Goal: Share content

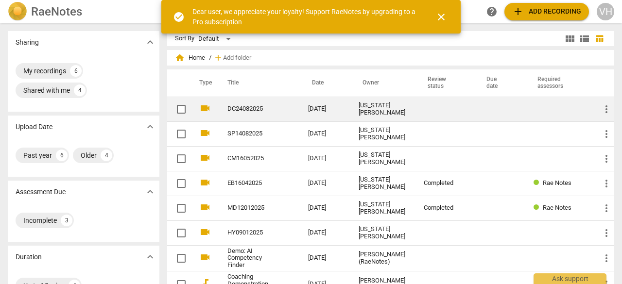
click at [246, 112] on link "DC24082025" at bounding box center [250, 108] width 46 height 7
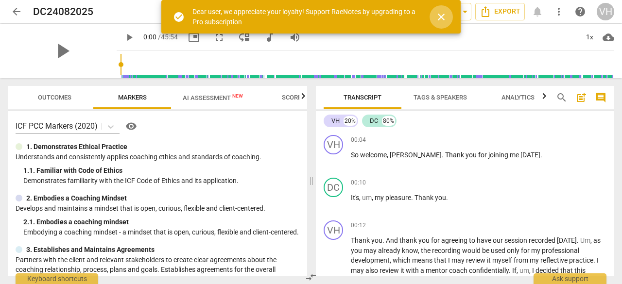
click at [441, 17] on span "close" at bounding box center [441, 17] width 12 height 12
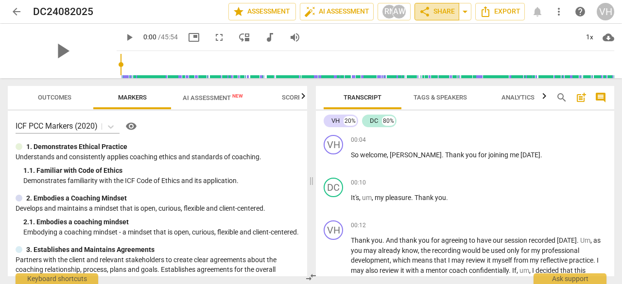
click at [441, 17] on span "share Share" at bounding box center [437, 12] width 36 height 12
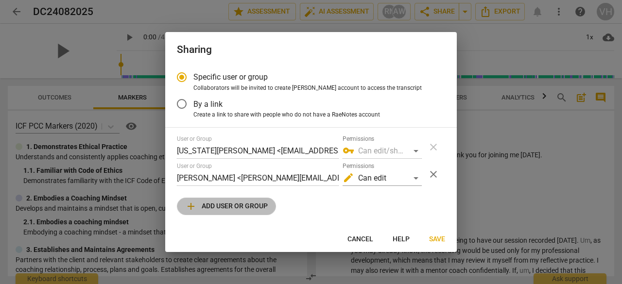
click at [227, 209] on span "add Add user or group" at bounding box center [226, 207] width 83 height 12
radio input "false"
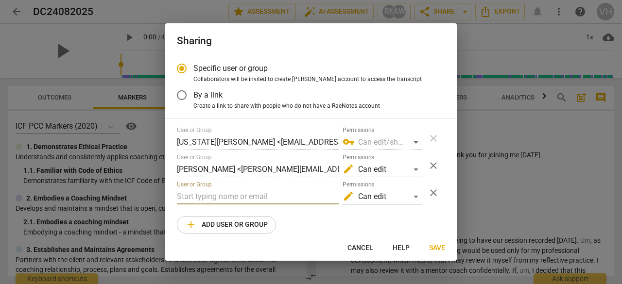
click at [191, 199] on input "text" at bounding box center [258, 197] width 162 height 16
type input "[PERSON_NAME][EMAIL_ADDRESS][PERSON_NAME][DOMAIN_NAME]"
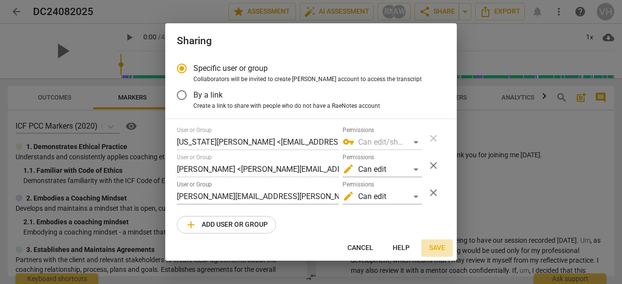
click at [436, 247] on span "Save" at bounding box center [437, 248] width 16 height 10
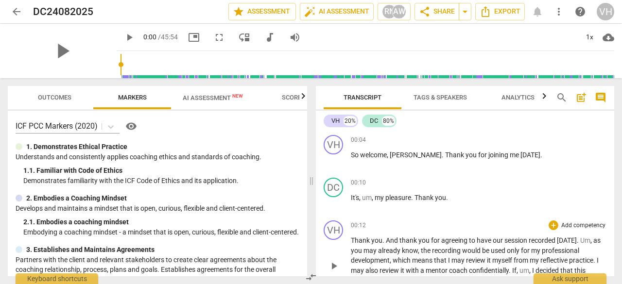
scroll to position [70, 0]
